Goal: Check status: Check status

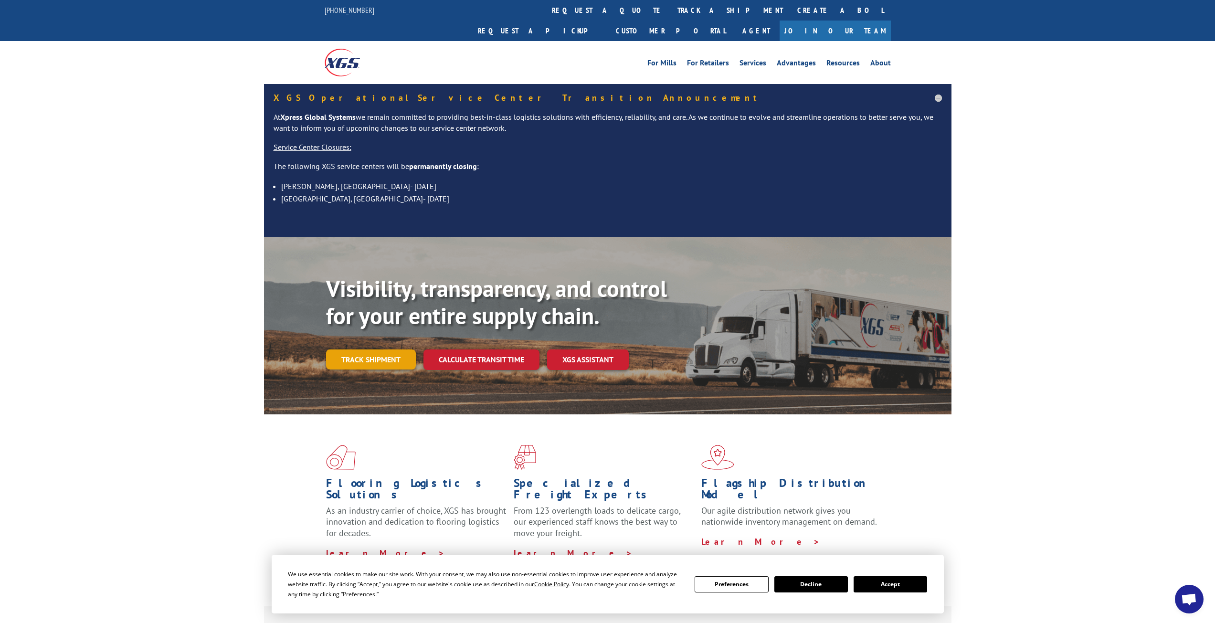
click at [369, 350] on link "Track shipment" at bounding box center [371, 360] width 90 height 20
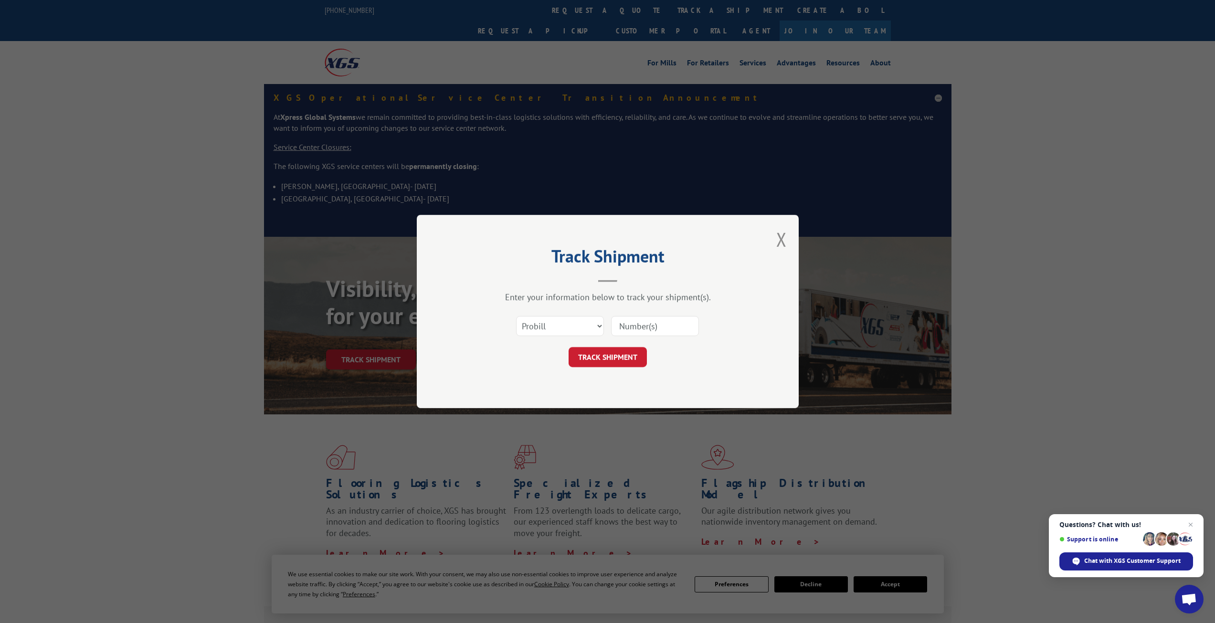
click at [650, 327] on input at bounding box center [655, 326] width 88 height 20
paste input "15963367"
click at [569, 347] on button "TRACK SHIPMENT" at bounding box center [608, 357] width 78 height 20
click at [637, 325] on input "15963367" at bounding box center [655, 326] width 88 height 20
type input "15963367"
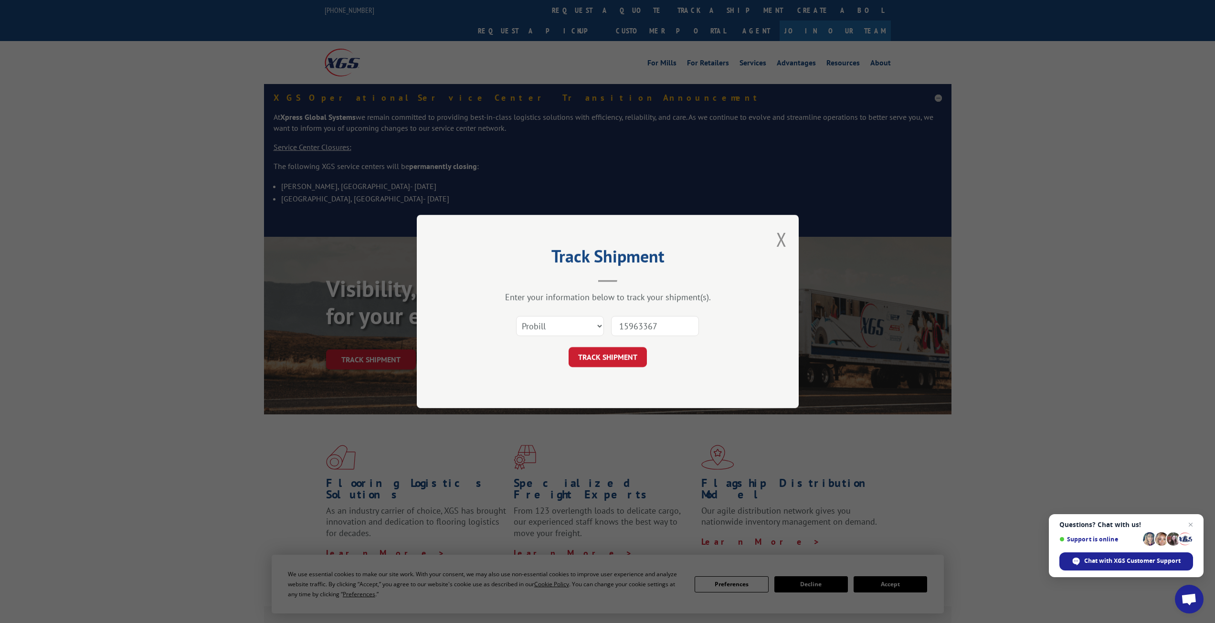
click button "TRACK SHIPMENT" at bounding box center [608, 357] width 78 height 20
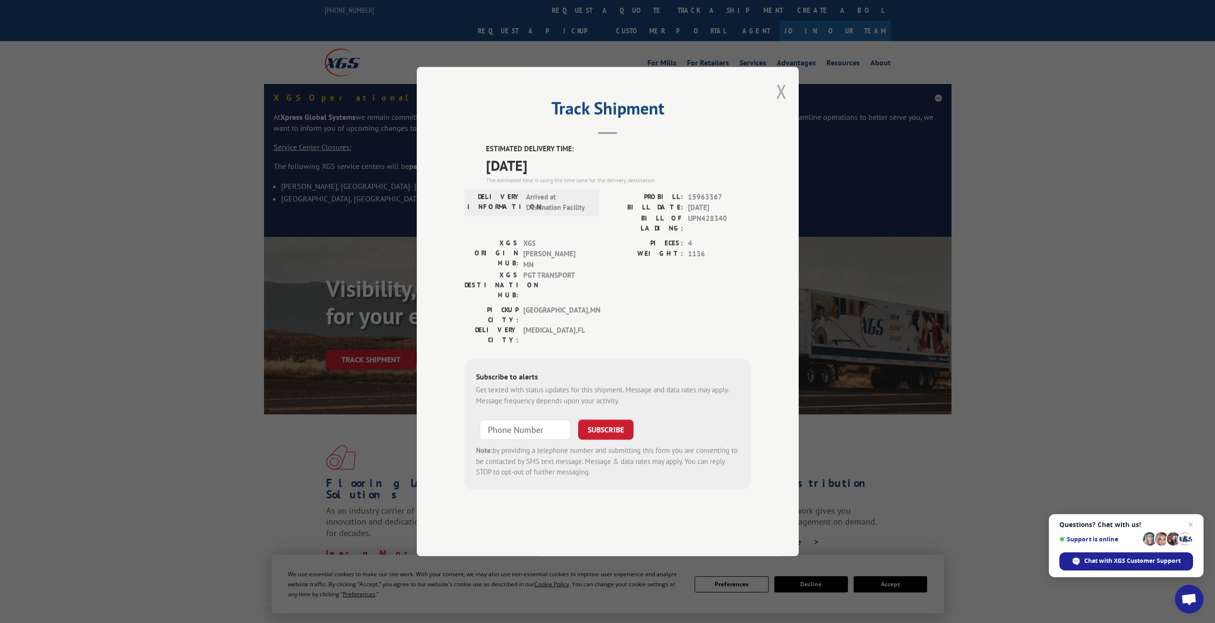
click at [779, 104] on button "Close modal" at bounding box center [782, 91] width 11 height 25
